Goal: Transaction & Acquisition: Download file/media

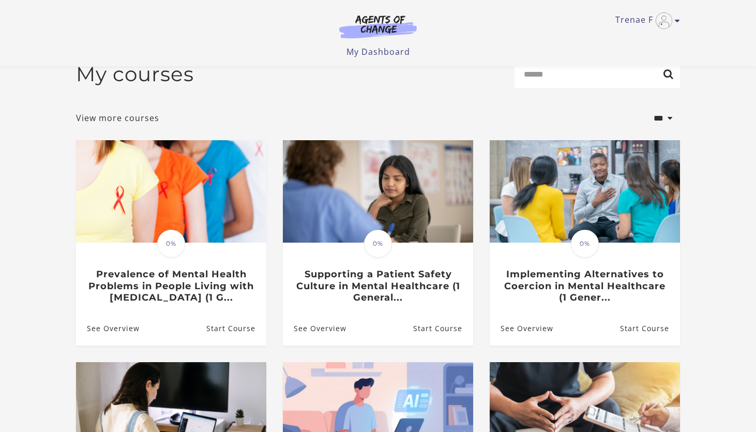
scroll to position [21, 0]
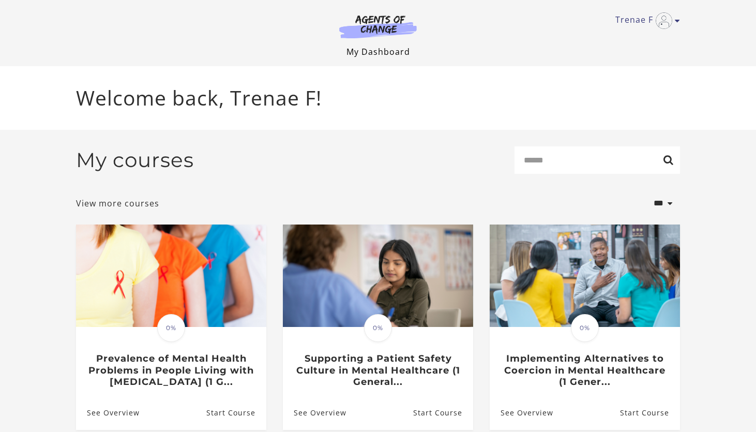
click at [384, 54] on link "My Dashboard" at bounding box center [379, 51] width 64 height 11
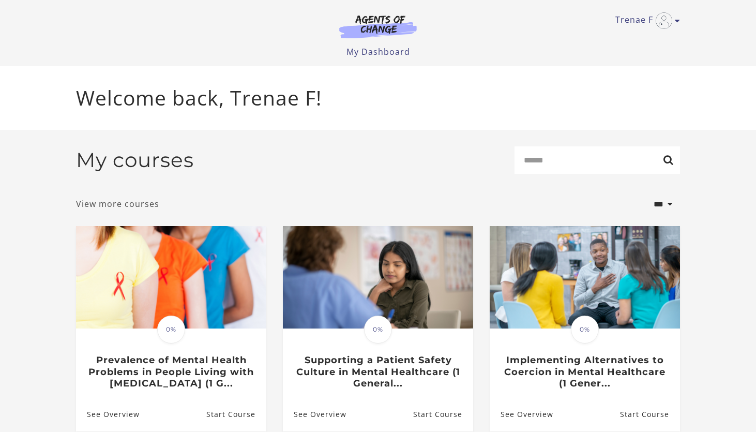
click at [104, 208] on link "View more courses" at bounding box center [117, 204] width 83 height 12
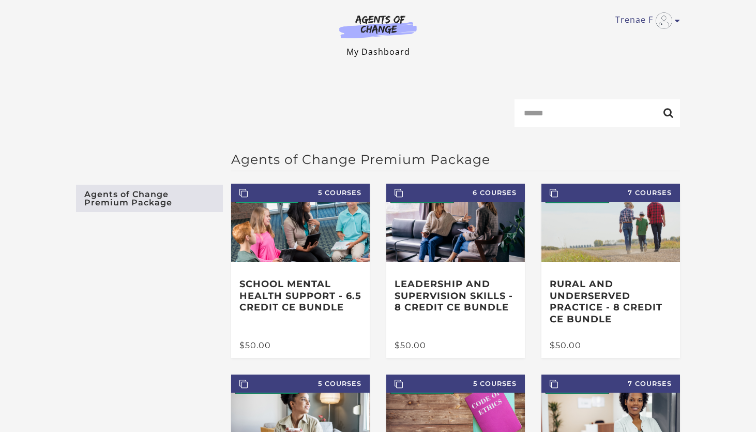
click at [389, 50] on link "My Dashboard" at bounding box center [379, 51] width 64 height 11
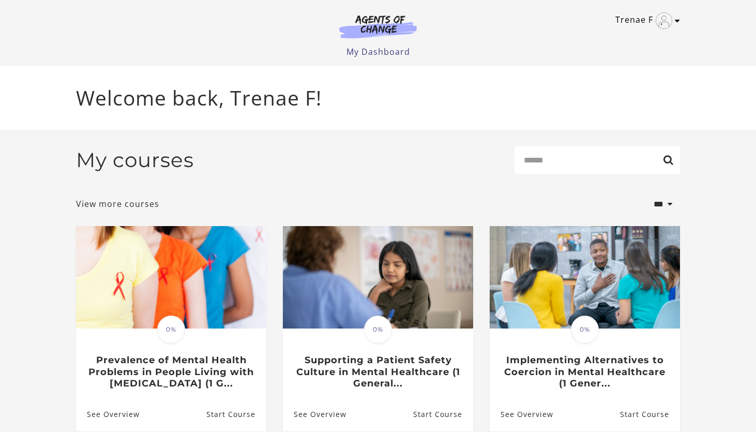
click at [675, 21] on icon "Toggle menu" at bounding box center [677, 21] width 5 height 8
click at [613, 37] on link "My Account" at bounding box center [637, 38] width 91 height 18
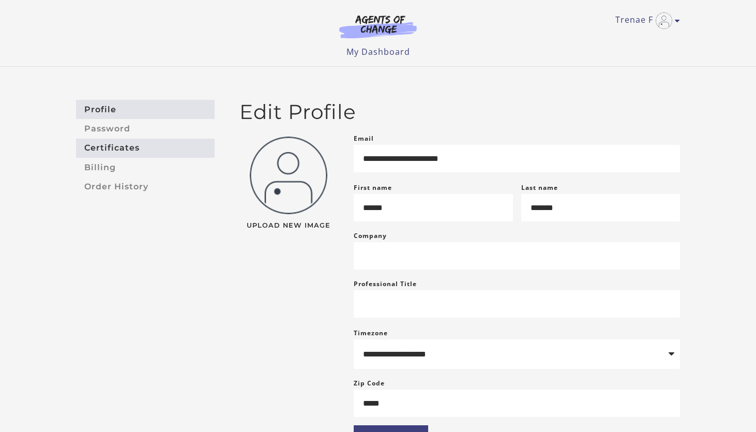
click at [99, 154] on link "Certificates" at bounding box center [145, 148] width 139 height 19
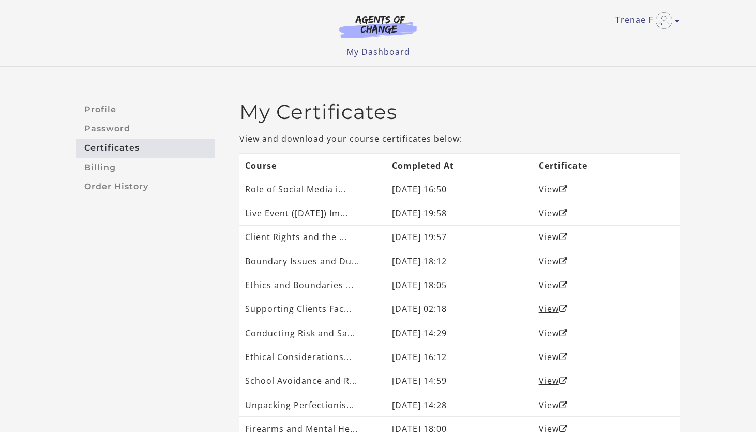
click at [700, 97] on div "Profile Password Certificates Billing Order History My Certificates View and do…" at bounding box center [378, 302] width 756 height 471
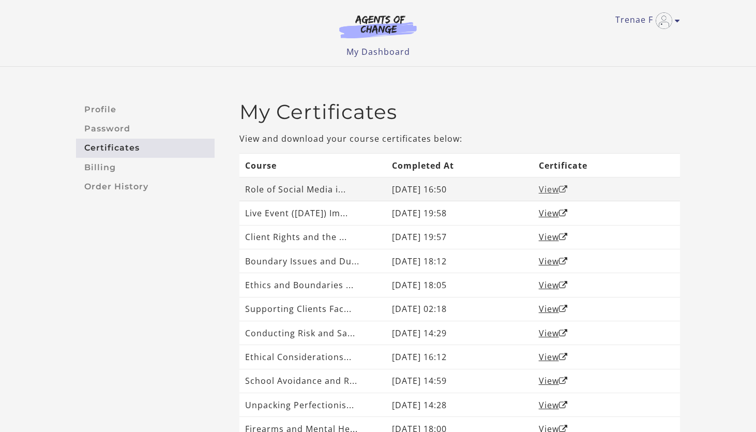
click at [565, 187] on icon "Open in a new window" at bounding box center [563, 189] width 9 height 8
click at [553, 188] on link "View" at bounding box center [553, 189] width 29 height 11
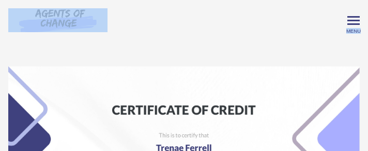
drag, startPoint x: 65, startPoint y: 64, endPoint x: -102, endPoint y: -53, distance: 203.9
click at [0, 0] on html "Skip to main content Trenae F My Account Support Sign Out Toggle menu Menu My D…" at bounding box center [184, 75] width 368 height 151
drag, startPoint x: 158, startPoint y: 60, endPoint x: -40, endPoint y: 7, distance: 205.0
click at [0, 7] on html "Skip to main content Trenae F My Account Support Sign Out Toggle menu Menu My D…" at bounding box center [184, 75] width 368 height 151
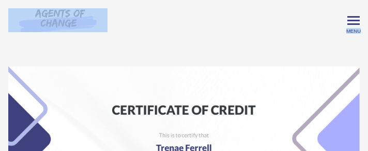
copy body "Toggle menu Menu My Dashboard My Account Support Sign Out"
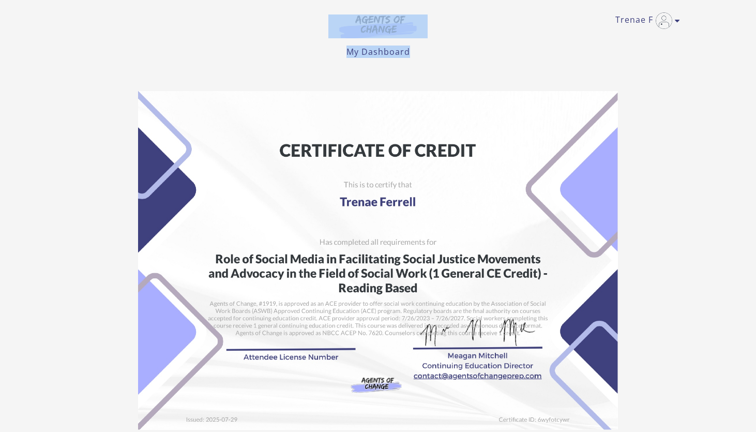
click at [430, 135] on img at bounding box center [378, 260] width 480 height 339
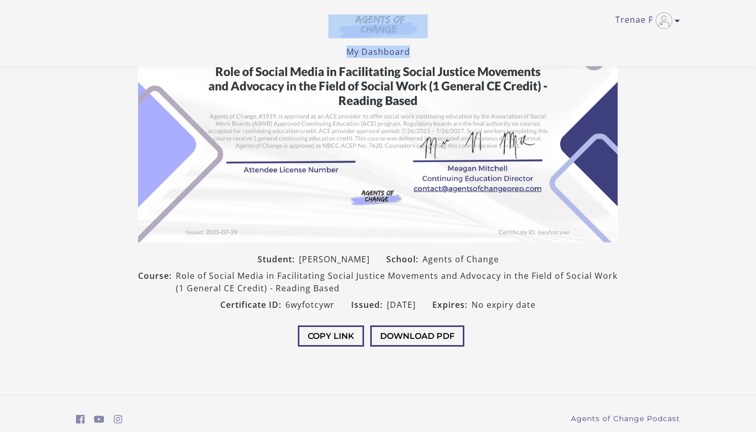
scroll to position [160, 0]
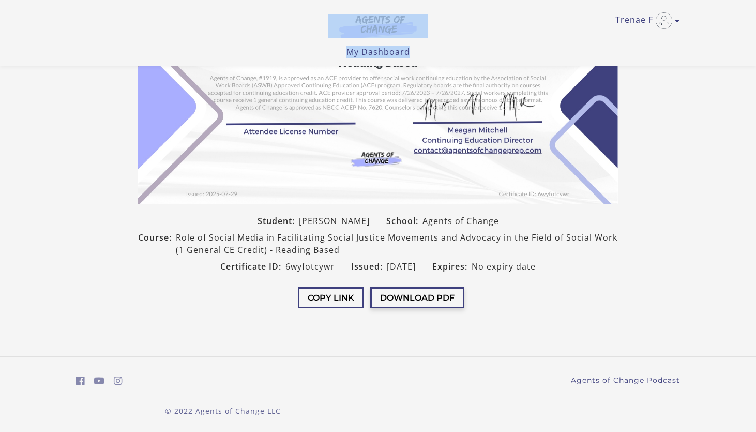
click at [409, 297] on button "Download PDF" at bounding box center [417, 297] width 94 height 21
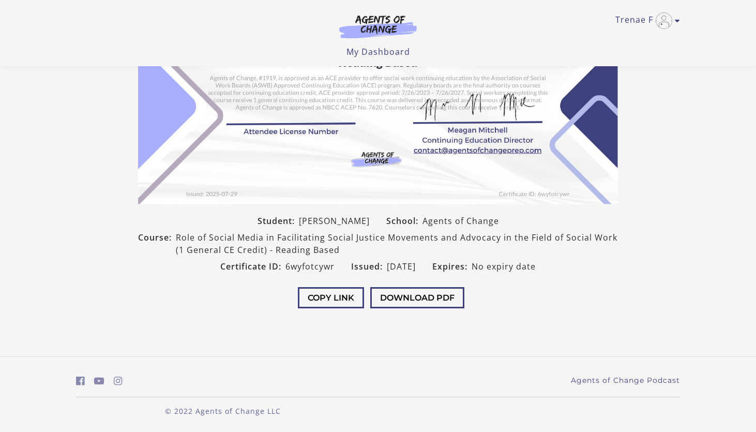
click at [203, 23] on ul "Trenae F My Account Support Sign Out" at bounding box center [378, 20] width 604 height 17
click at [676, 21] on icon "Toggle menu" at bounding box center [677, 21] width 5 height 8
click at [331, 53] on ul "My Dashboard My Account Support Sign Out" at bounding box center [378, 52] width 604 height 12
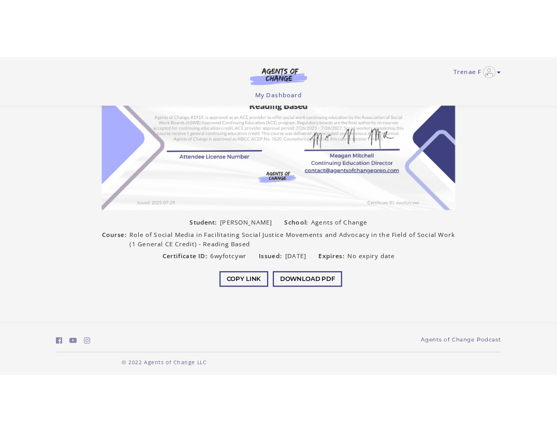
scroll to position [160, 0]
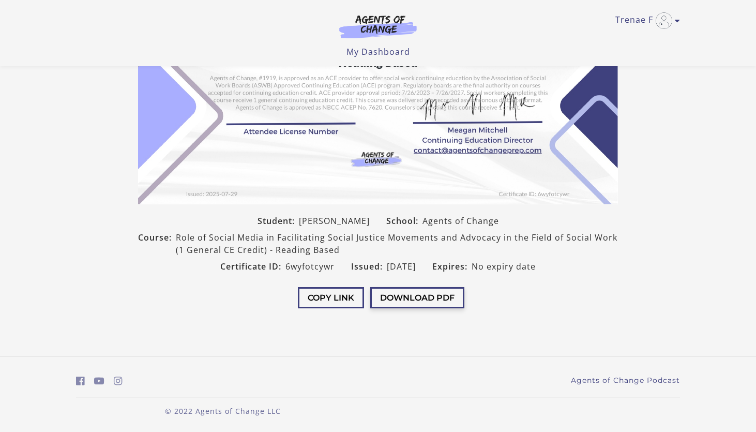
click at [430, 294] on button "Download PDF" at bounding box center [417, 297] width 94 height 21
